Goal: Task Accomplishment & Management: Manage account settings

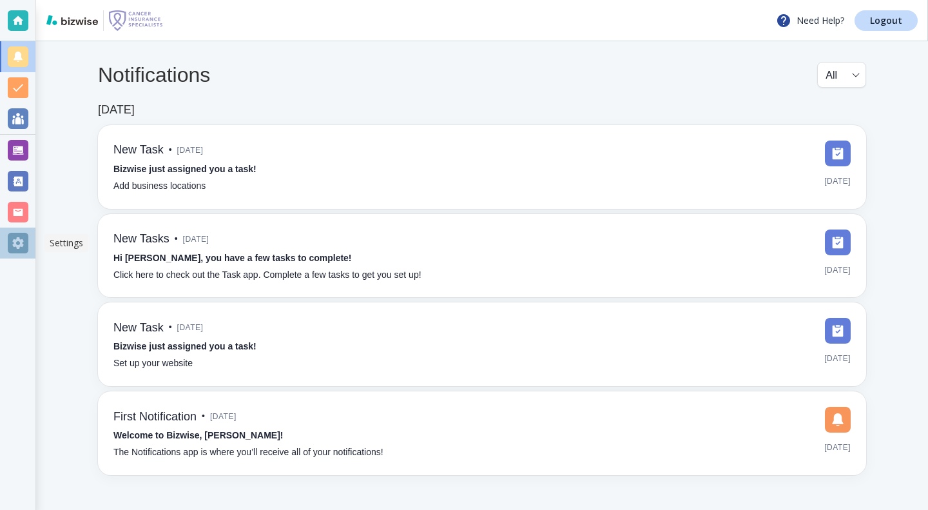
click at [19, 247] on div at bounding box center [18, 243] width 21 height 21
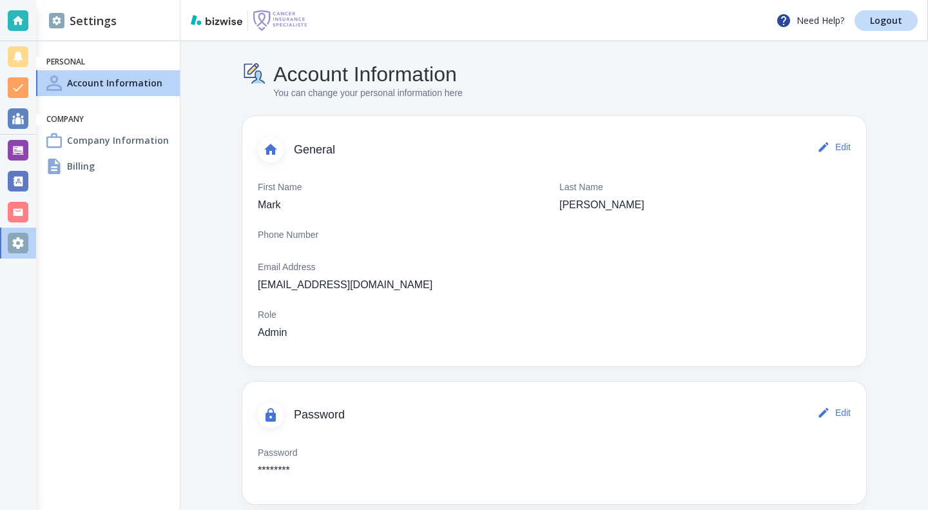
scroll to position [15, 0]
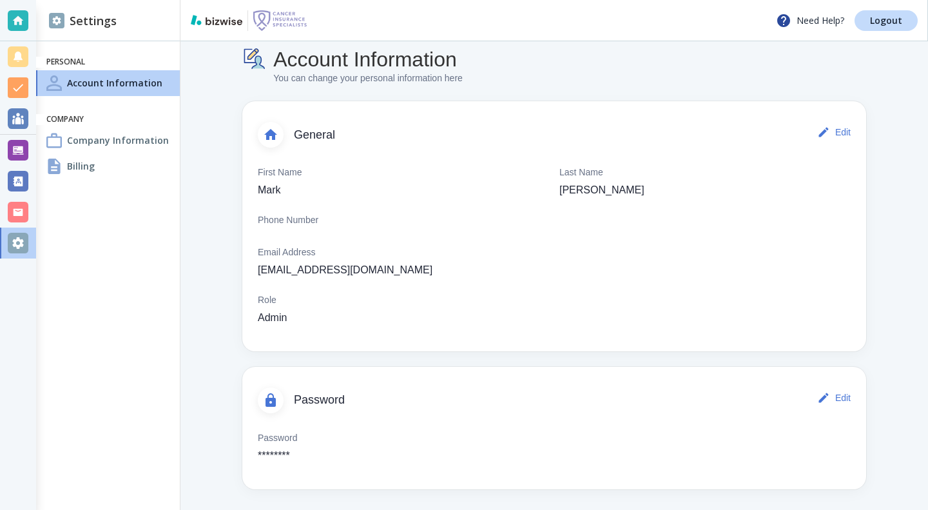
click at [839, 130] on button "Edit" at bounding box center [835, 132] width 41 height 26
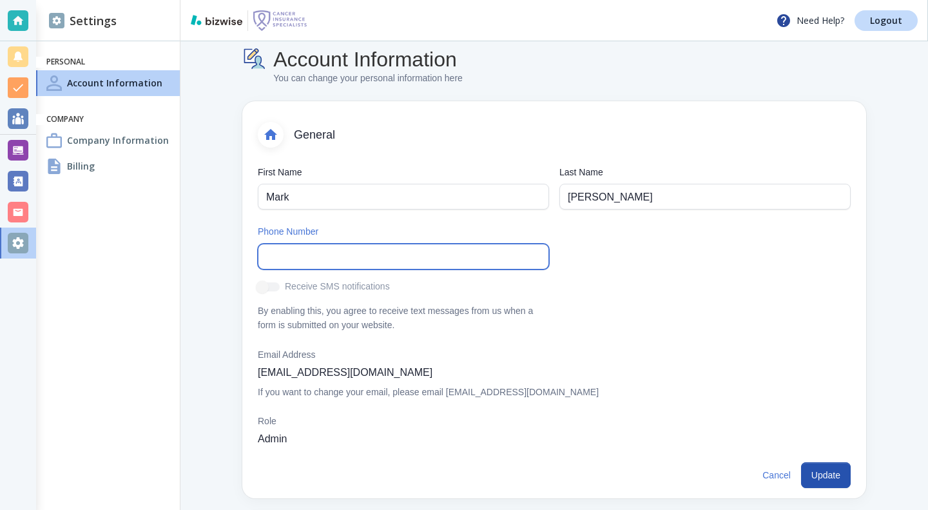
click at [424, 256] on input "text" at bounding box center [403, 256] width 275 height 25
type input "[PHONE_NUMBER]"
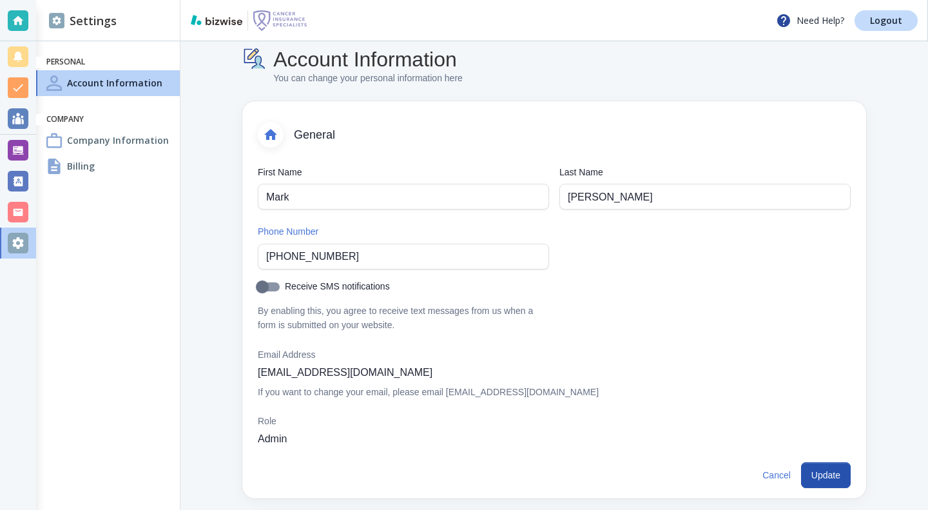
click at [266, 282] on input "Receive SMS notifications" at bounding box center [263, 289] width 74 height 25
checkbox input "true"
click at [825, 477] on button "Update" at bounding box center [826, 475] width 50 height 26
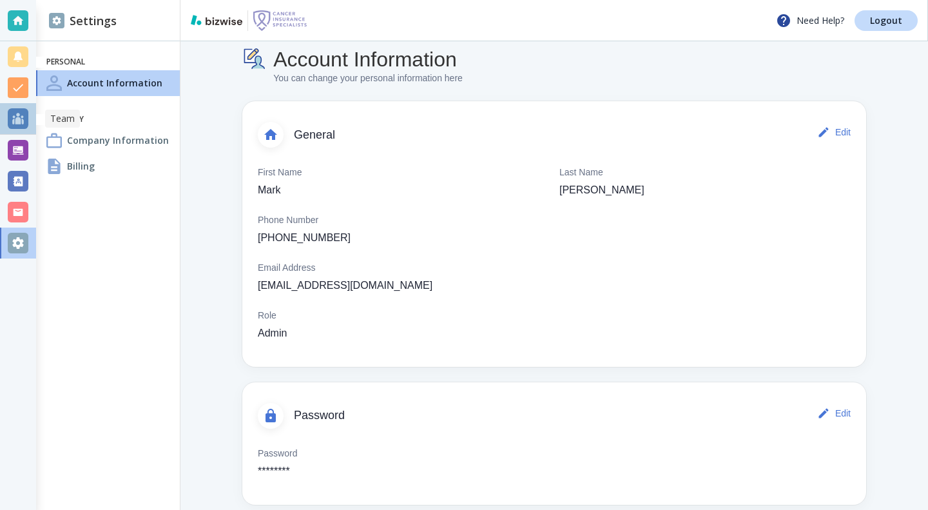
click at [21, 121] on div at bounding box center [18, 118] width 21 height 21
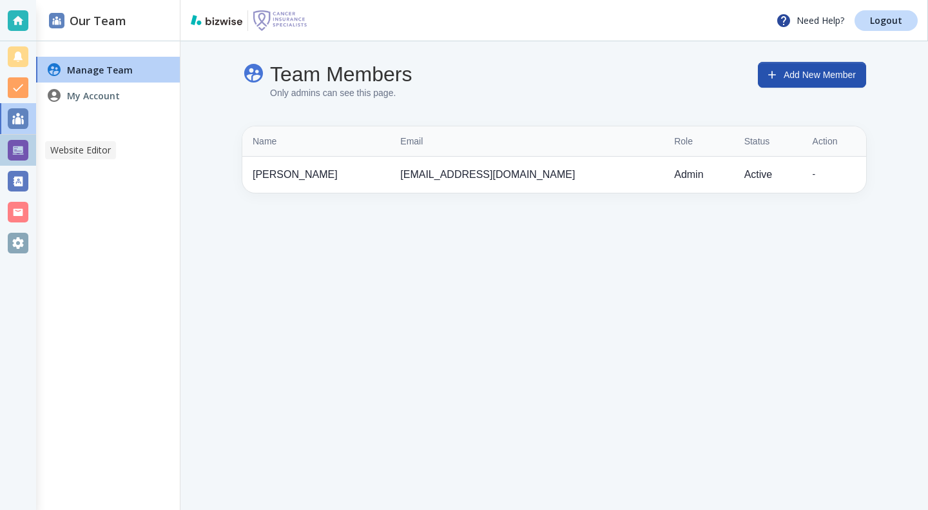
click at [10, 144] on div at bounding box center [18, 150] width 21 height 21
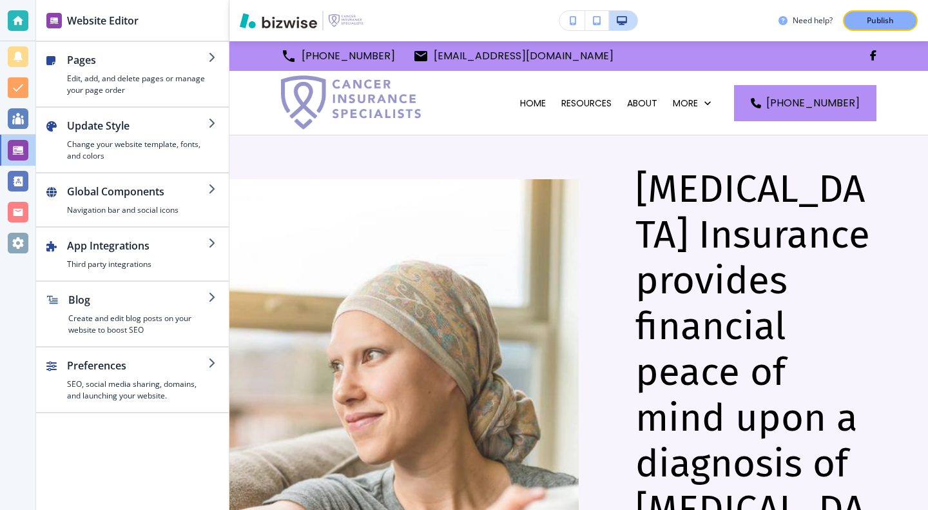
click at [117, 266] on h4 "Third party integrations" at bounding box center [137, 265] width 141 height 12
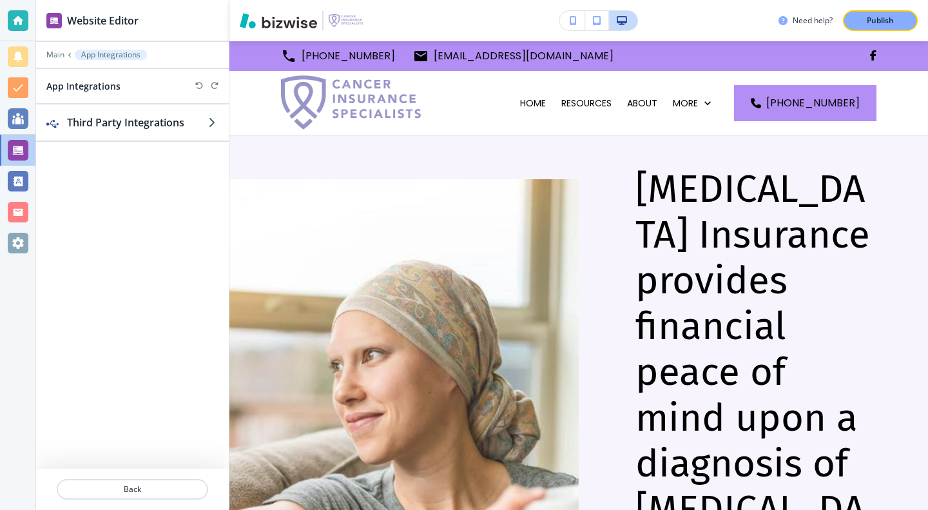
click at [56, 52] on p "Main" at bounding box center [55, 54] width 18 height 9
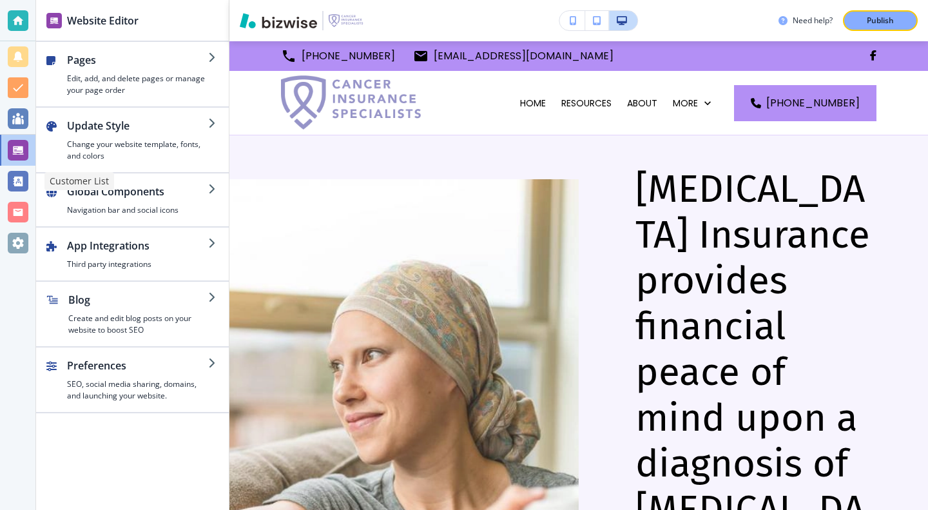
click at [14, 174] on div at bounding box center [18, 181] width 21 height 21
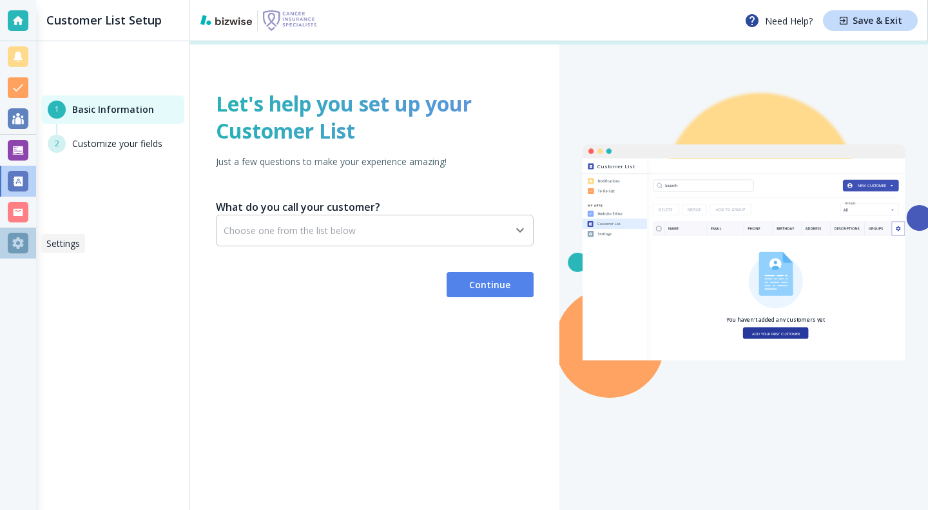
click at [16, 244] on div at bounding box center [18, 243] width 21 height 21
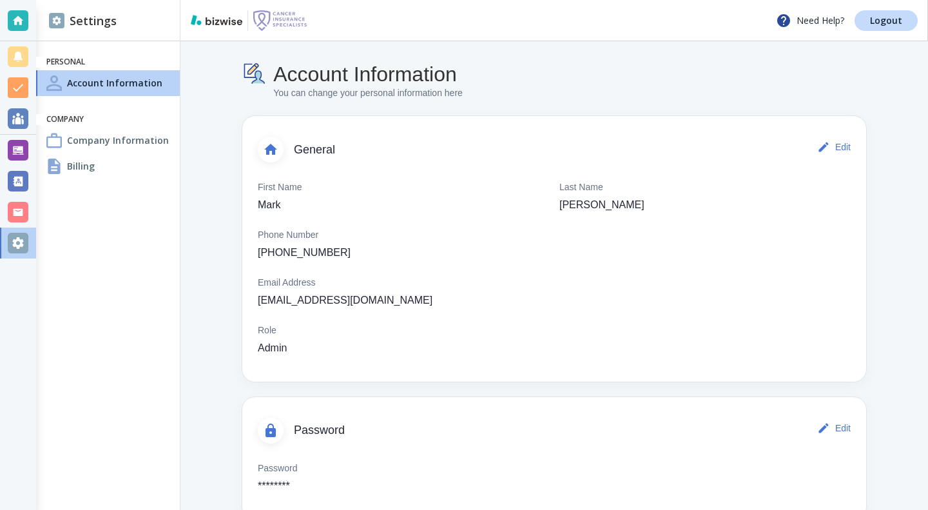
drag, startPoint x: 916, startPoint y: 192, endPoint x: 919, endPoint y: 297, distance: 104.5
click at [919, 297] on div "Account Information You can change your personal information here General Edit …" at bounding box center [555, 275] width 748 height 469
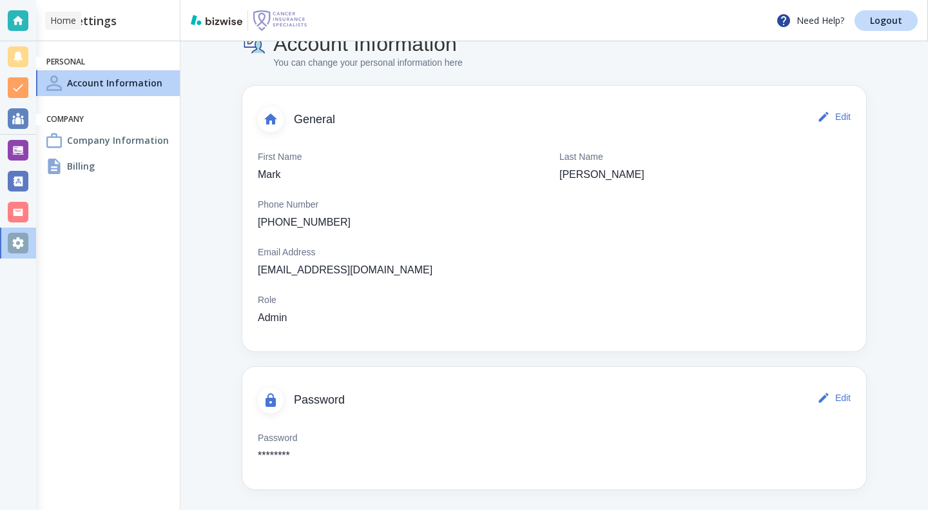
click at [12, 17] on div at bounding box center [18, 20] width 21 height 21
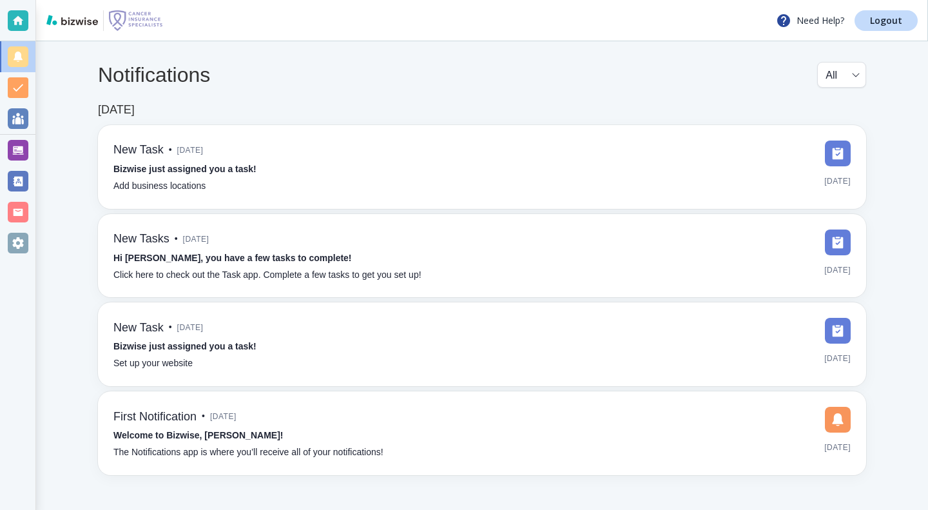
click at [320, 26] on div "Need Help? Logout" at bounding box center [482, 20] width 892 height 41
